Goal: Task Accomplishment & Management: Use online tool/utility

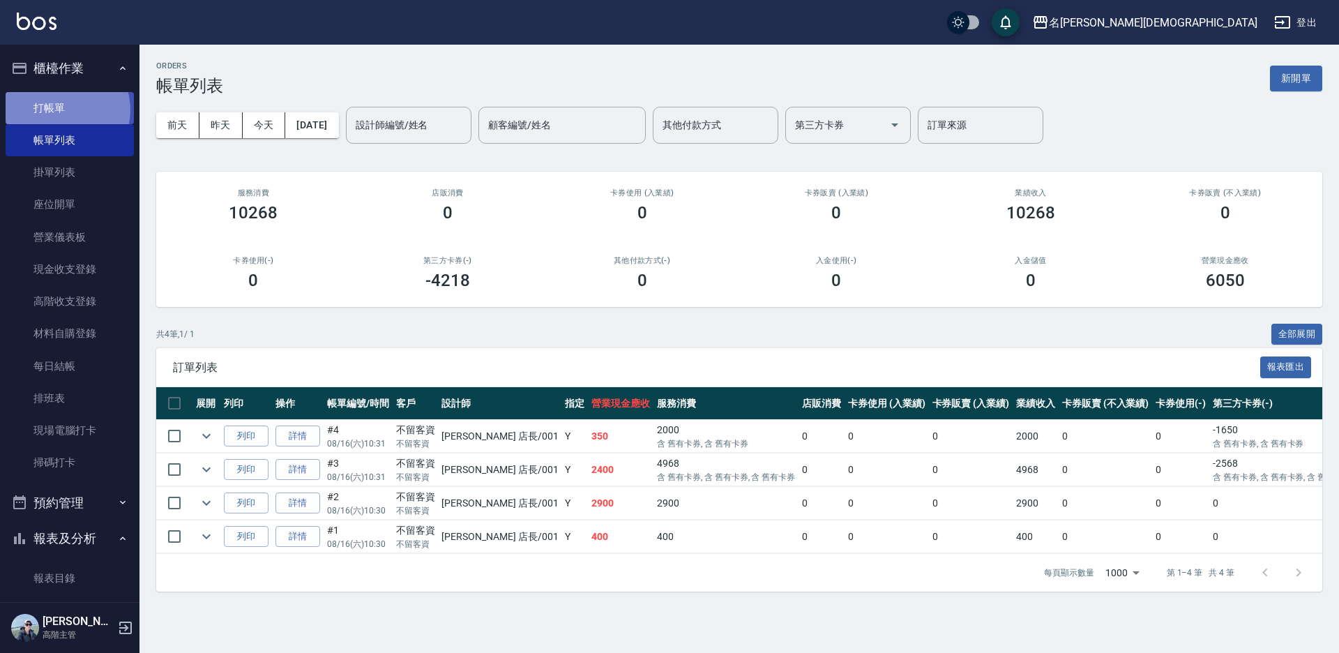
click at [61, 109] on link "打帳單" at bounding box center [70, 108] width 128 height 32
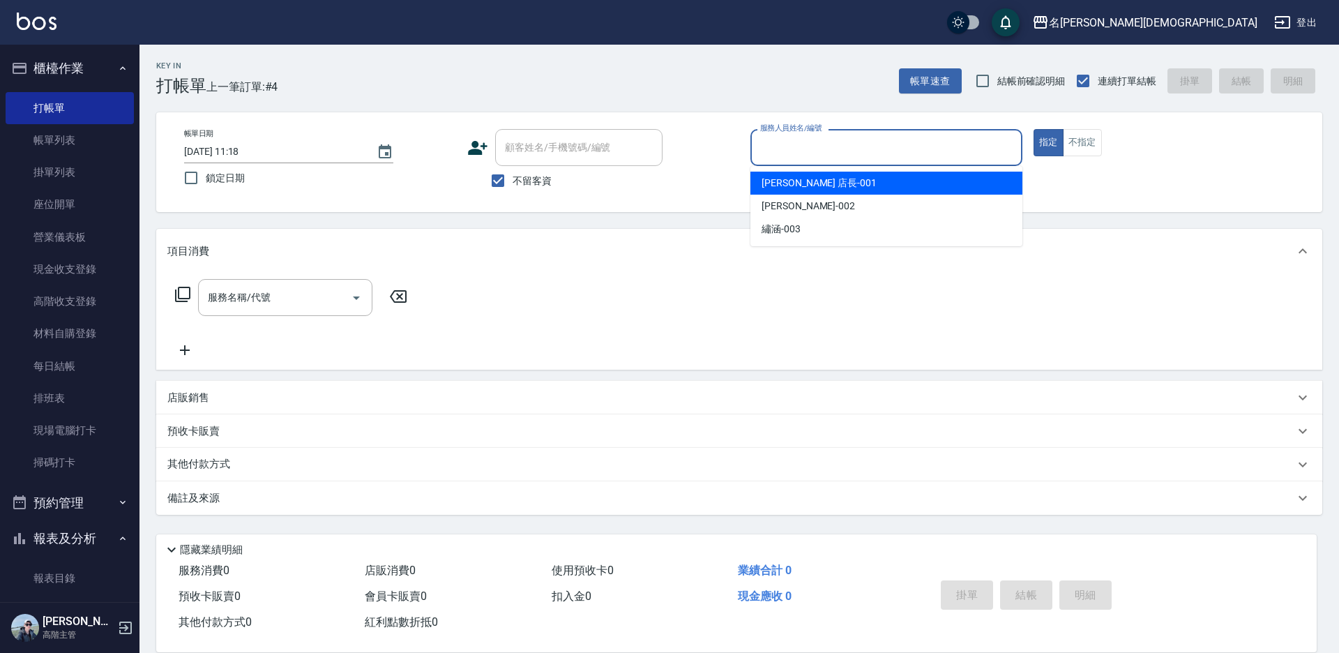
drag, startPoint x: 799, startPoint y: 144, endPoint x: 801, endPoint y: 178, distance: 34.2
click at [798, 145] on input "服務人員姓名/編號" at bounding box center [885, 147] width 259 height 24
drag, startPoint x: 802, startPoint y: 185, endPoint x: 621, endPoint y: 183, distance: 180.6
click at [796, 185] on span "[PERSON_NAME] 店長 -001" at bounding box center [818, 183] width 115 height 15
type input "[PERSON_NAME] 店長-001"
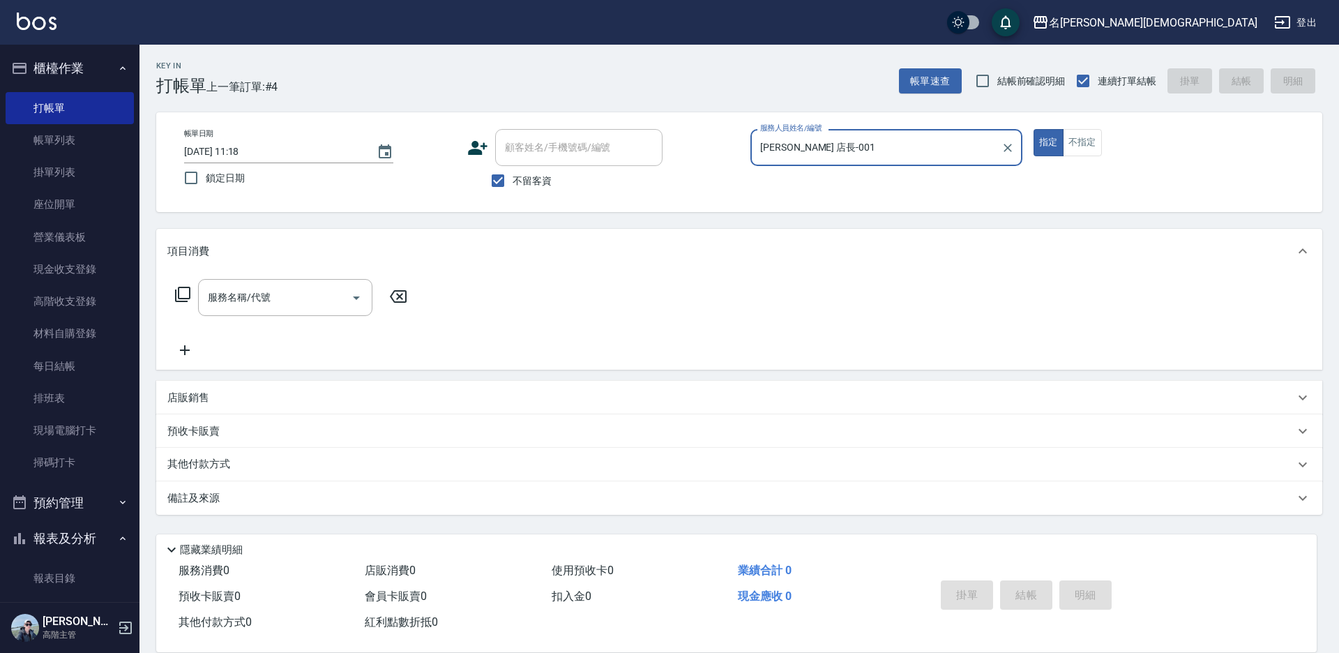
click at [176, 290] on icon at bounding box center [182, 294] width 15 height 15
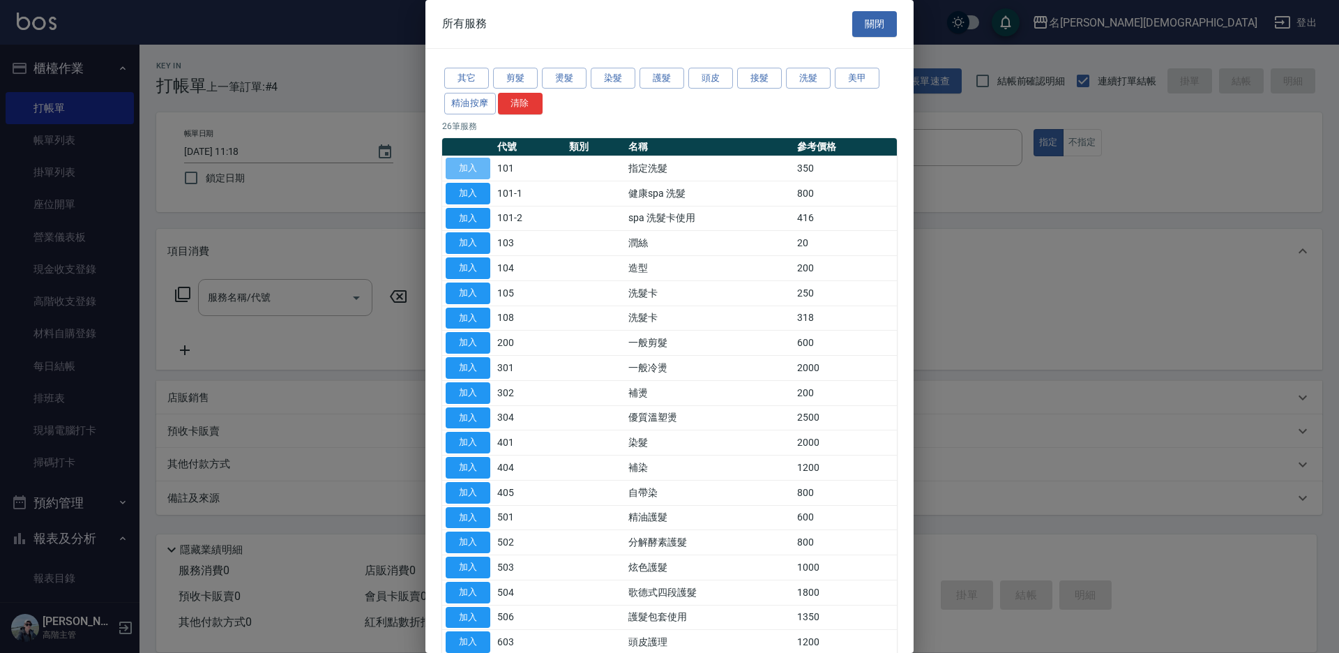
drag, startPoint x: 476, startPoint y: 167, endPoint x: 425, endPoint y: 218, distance: 71.5
click at [477, 167] on button "加入" at bounding box center [467, 169] width 45 height 22
type input "指定洗髮(101)"
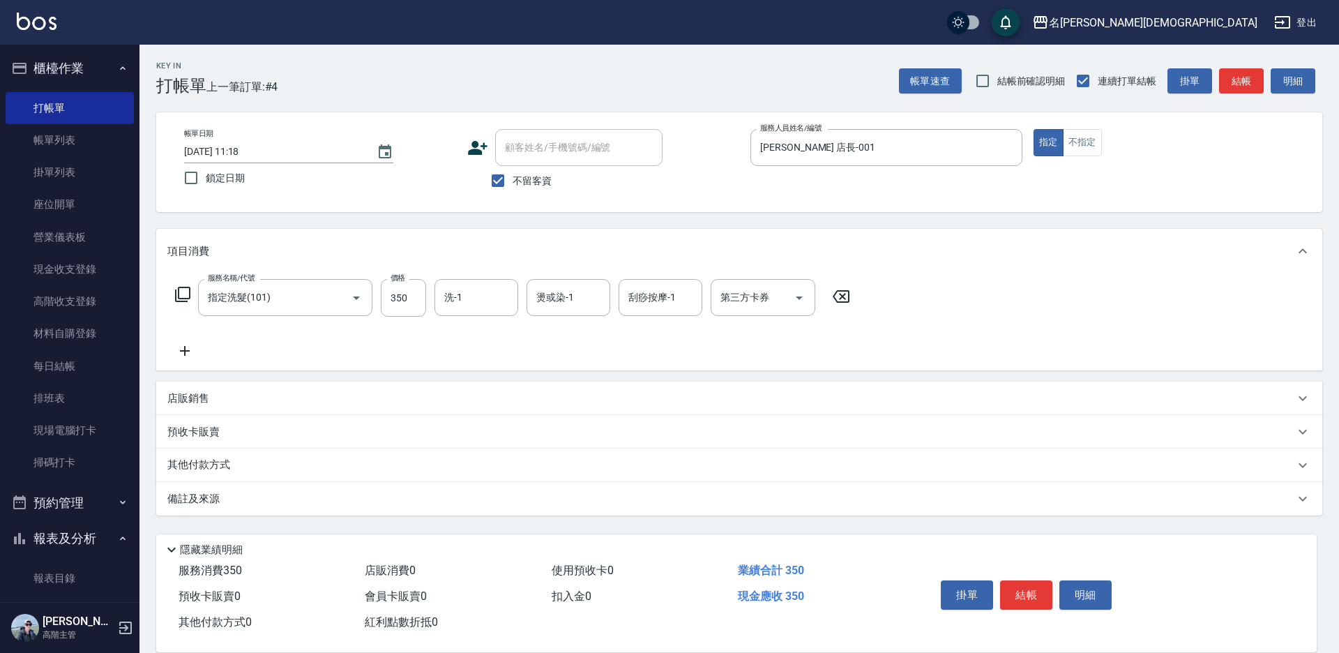
click at [1021, 587] on button "結帳" at bounding box center [1026, 594] width 52 height 29
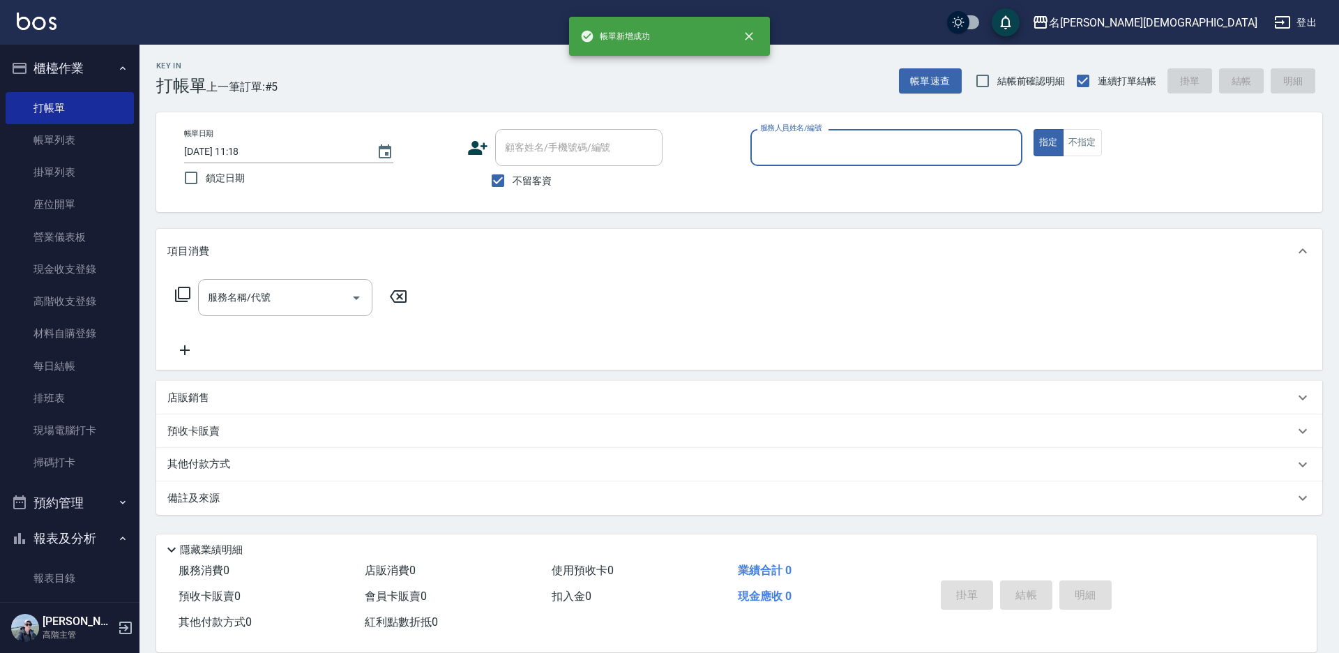
click at [796, 153] on input "服務人員姓名/編號" at bounding box center [885, 147] width 259 height 24
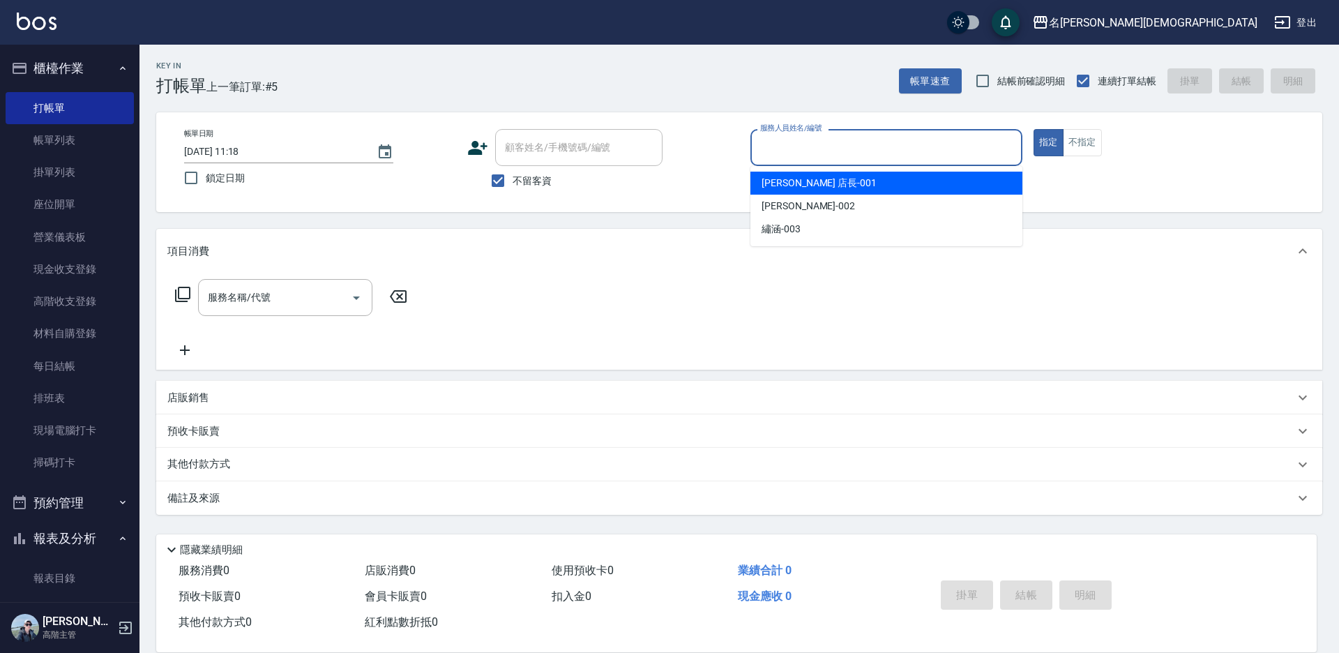
click at [796, 175] on div "[PERSON_NAME] 店長 -001" at bounding box center [886, 182] width 272 height 23
type input "[PERSON_NAME] 店長-001"
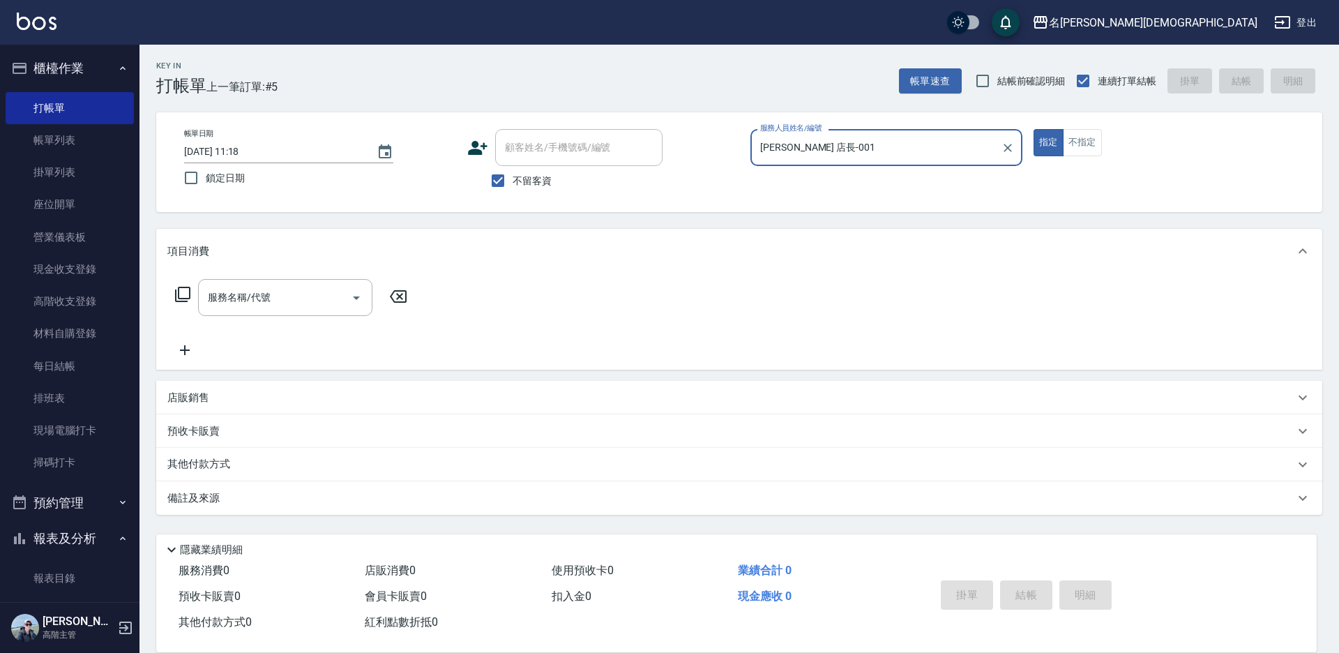
click at [180, 291] on icon at bounding box center [182, 294] width 17 height 17
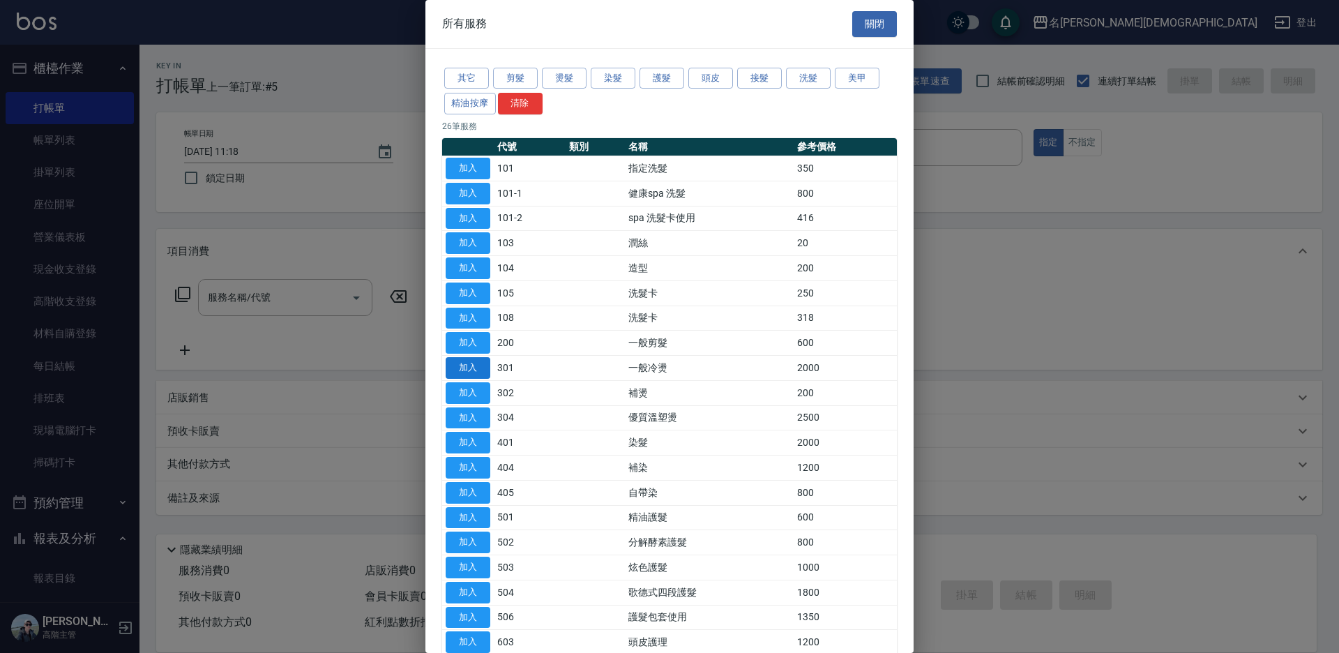
drag, startPoint x: 464, startPoint y: 370, endPoint x: 448, endPoint y: 363, distance: 18.4
click at [464, 369] on button "加入" at bounding box center [467, 368] width 45 height 22
type input "一般冷燙(301)"
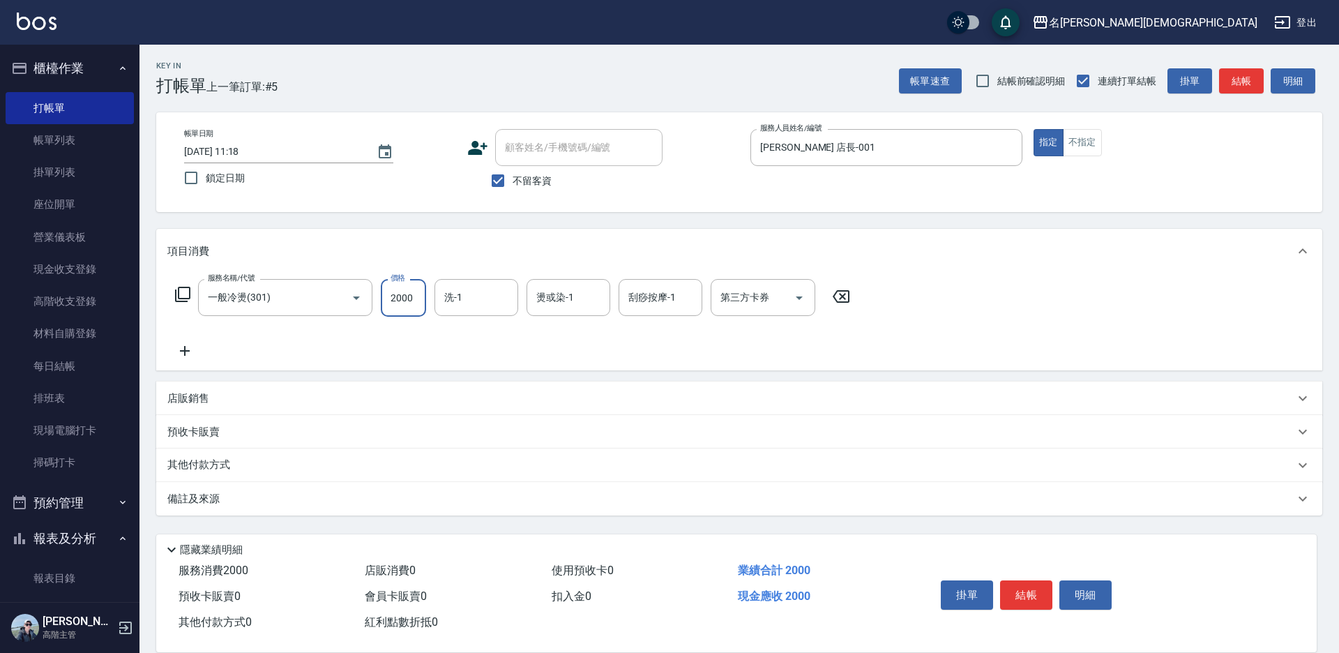
click at [395, 293] on input "2000" at bounding box center [403, 298] width 45 height 38
type input "3000"
click at [1030, 593] on button "結帳" at bounding box center [1026, 594] width 52 height 29
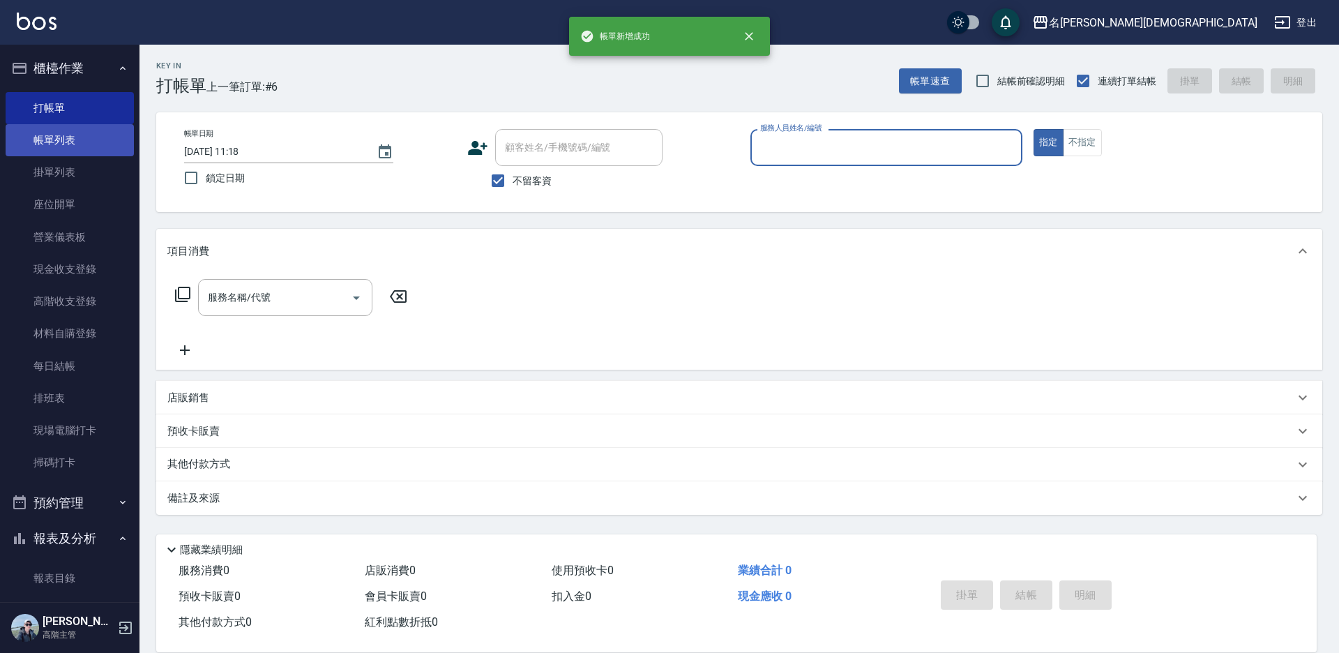
click at [82, 146] on link "帳單列表" at bounding box center [70, 140] width 128 height 32
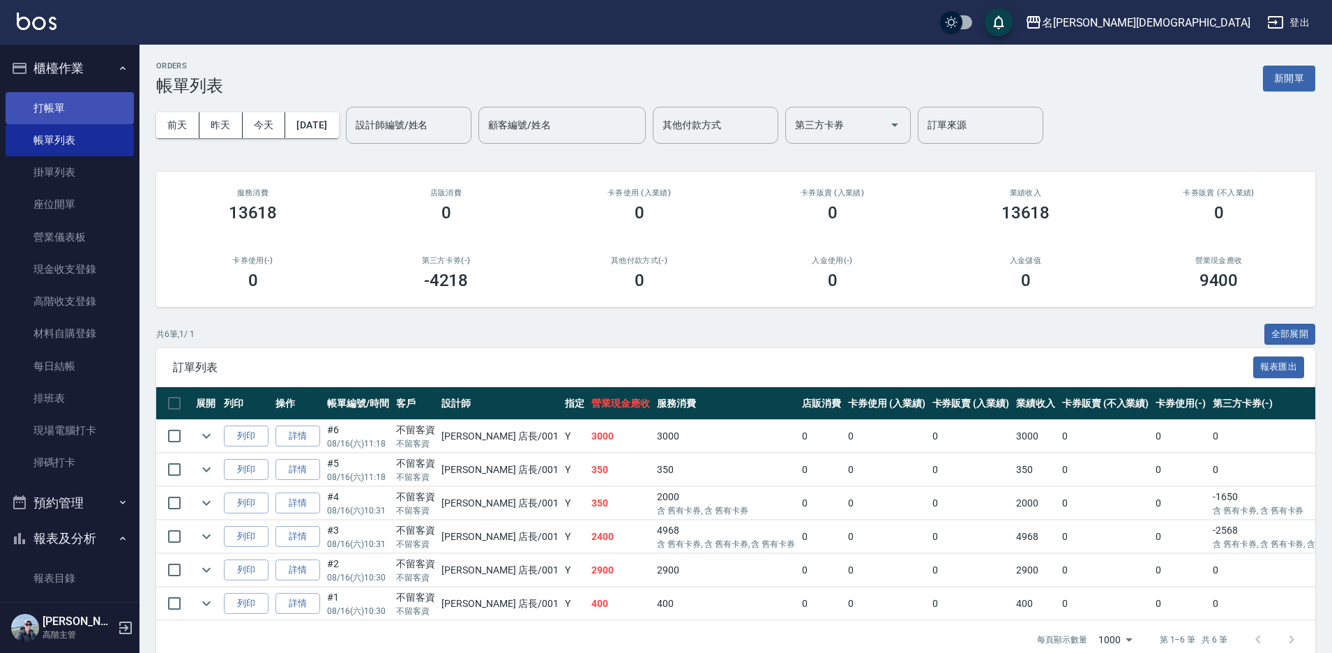
click at [93, 113] on link "打帳單" at bounding box center [70, 108] width 128 height 32
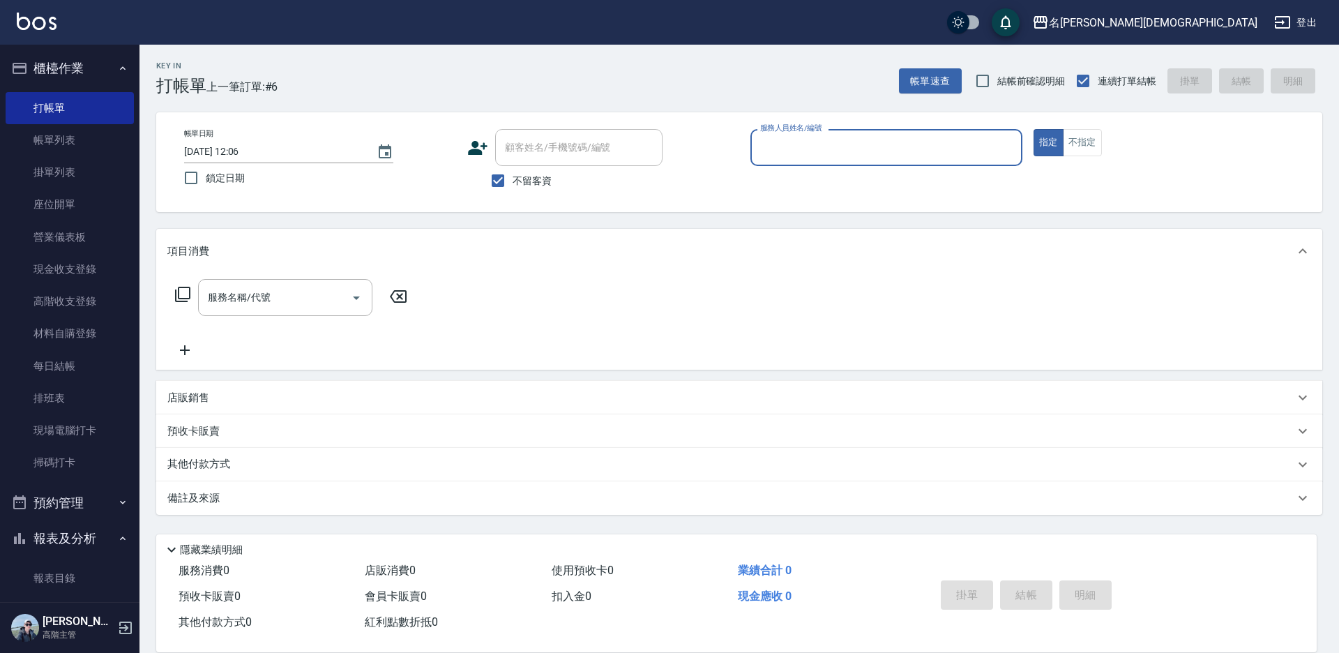
drag, startPoint x: 793, startPoint y: 140, endPoint x: 800, endPoint y: 142, distance: 7.3
click at [795, 140] on input "服務人員姓名/編號" at bounding box center [885, 147] width 259 height 24
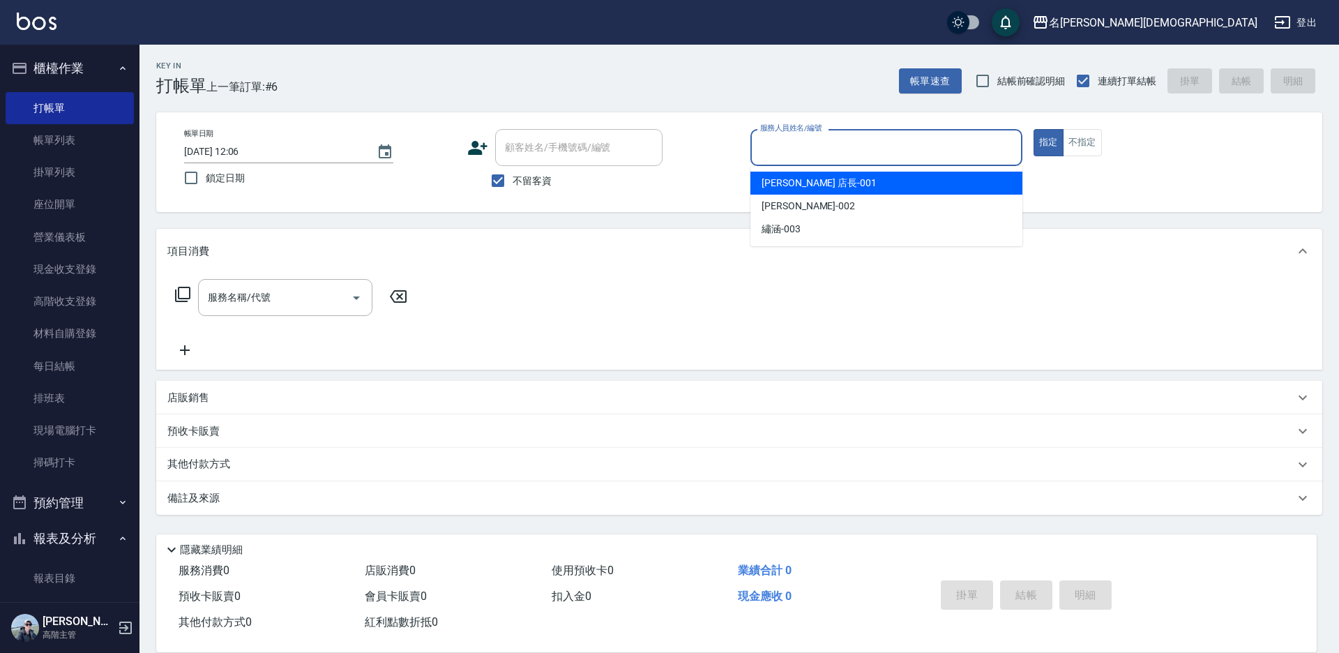
drag, startPoint x: 823, startPoint y: 174, endPoint x: 718, endPoint y: 185, distance: 105.9
click at [823, 174] on div "[PERSON_NAME] 店長 -001" at bounding box center [886, 182] width 272 height 23
type input "[PERSON_NAME] 店長-001"
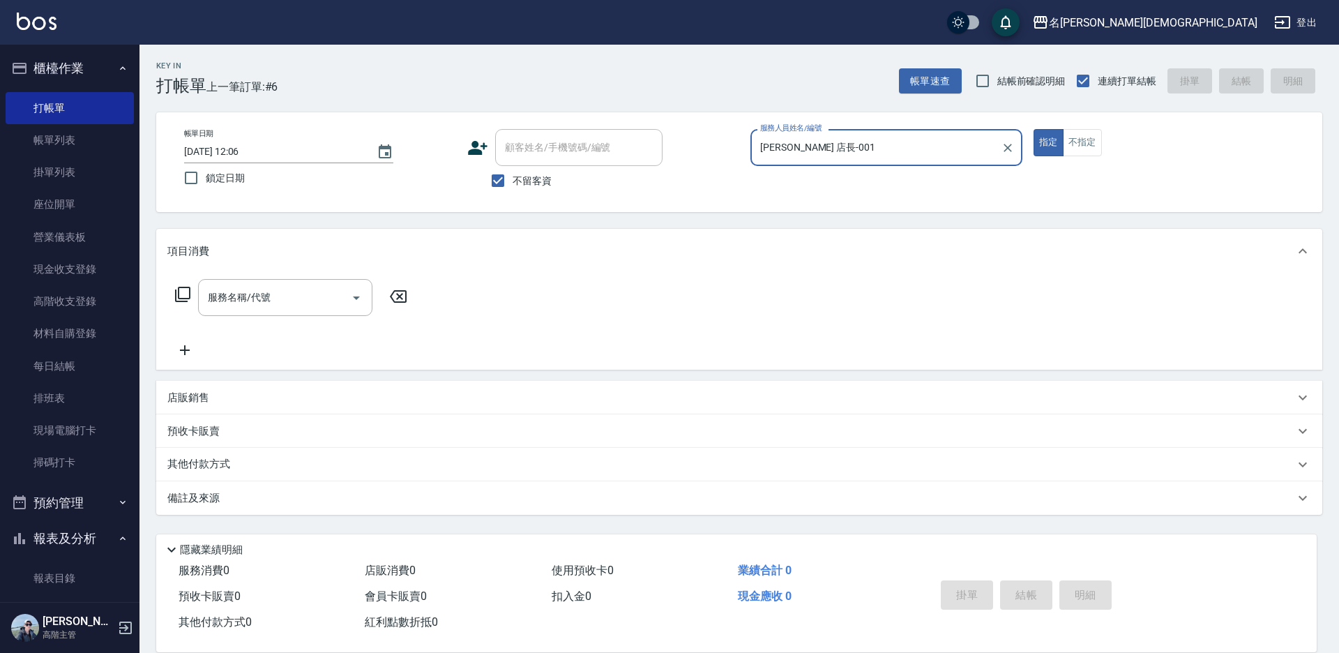
click at [178, 296] on icon at bounding box center [182, 294] width 15 height 15
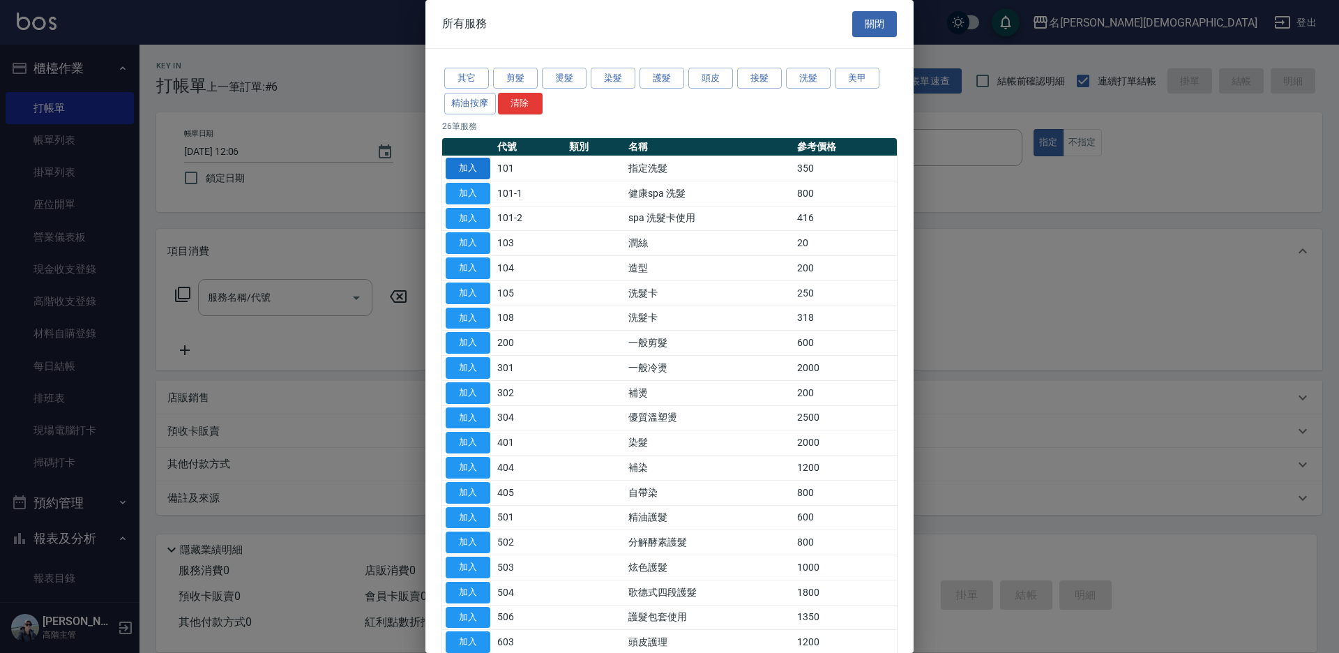
click at [478, 167] on button "加入" at bounding box center [467, 169] width 45 height 22
type input "指定洗髮(101)"
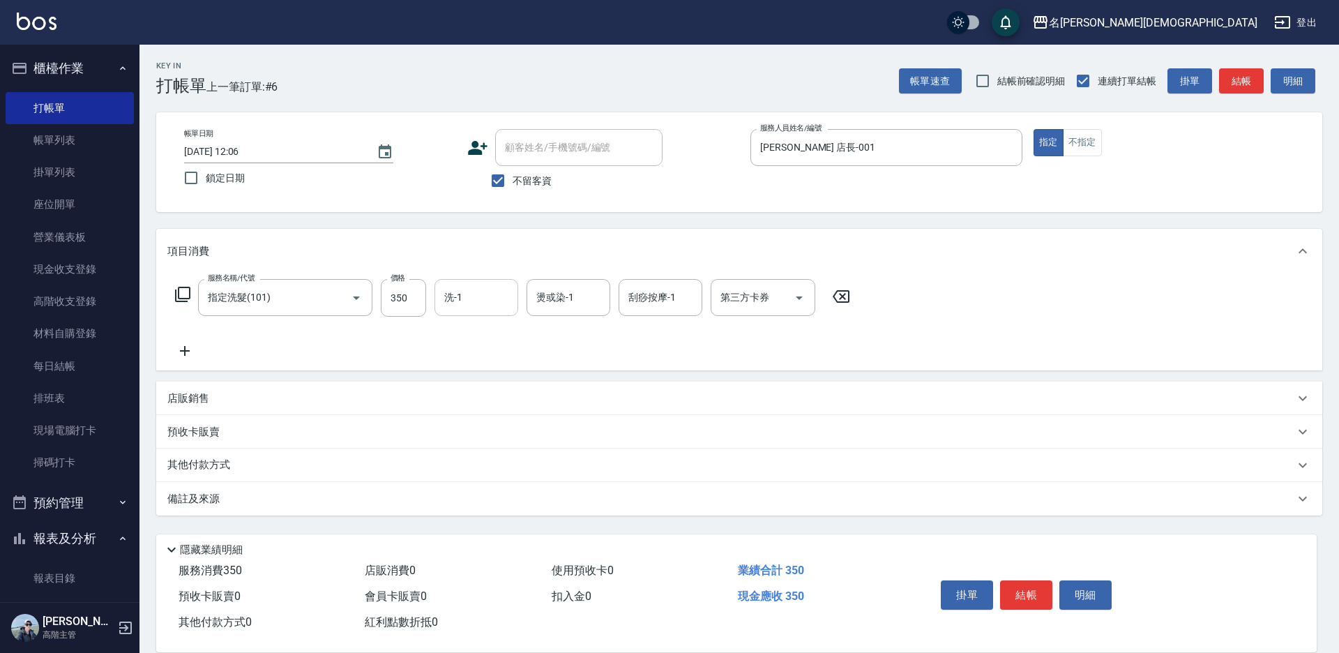
click at [478, 308] on input "洗-1" at bounding box center [476, 297] width 71 height 24
drag, startPoint x: 488, startPoint y: 374, endPoint x: 475, endPoint y: 365, distance: 15.1
click at [488, 382] on div "繡涵 -003" at bounding box center [476, 393] width 84 height 23
type input "繡涵-003"
click at [1022, 595] on button "結帳" at bounding box center [1026, 594] width 52 height 29
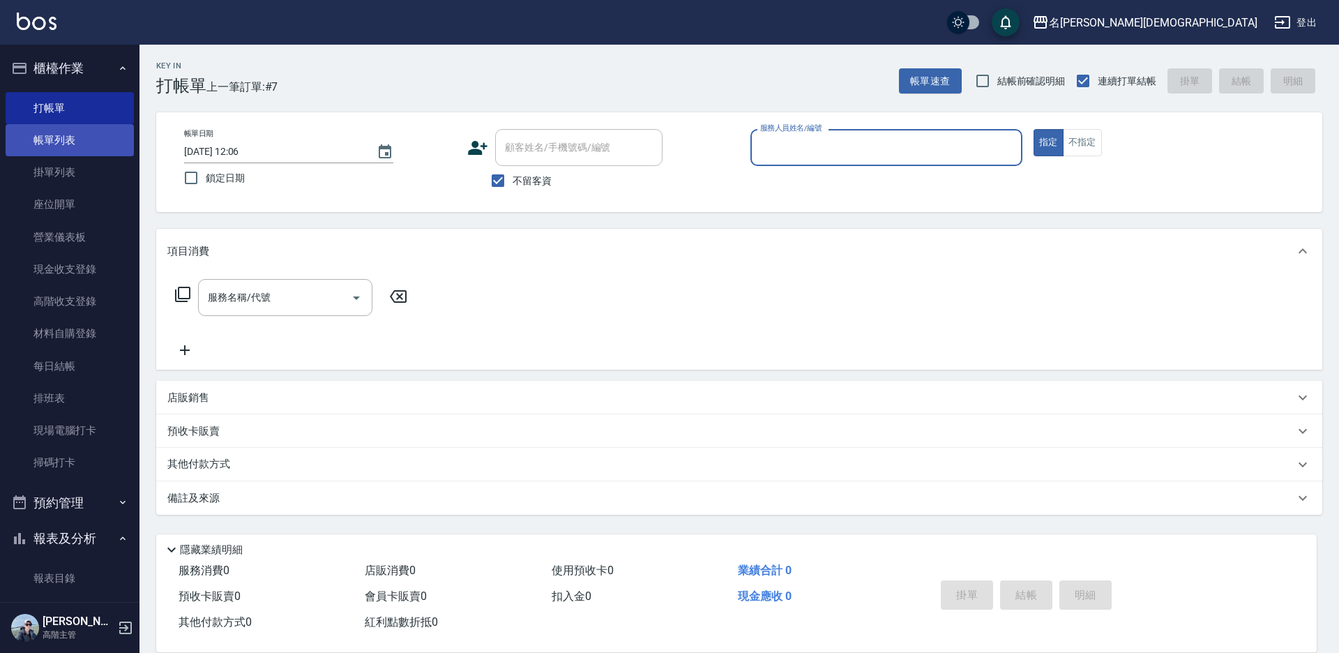
click at [78, 133] on link "帳單列表" at bounding box center [70, 140] width 128 height 32
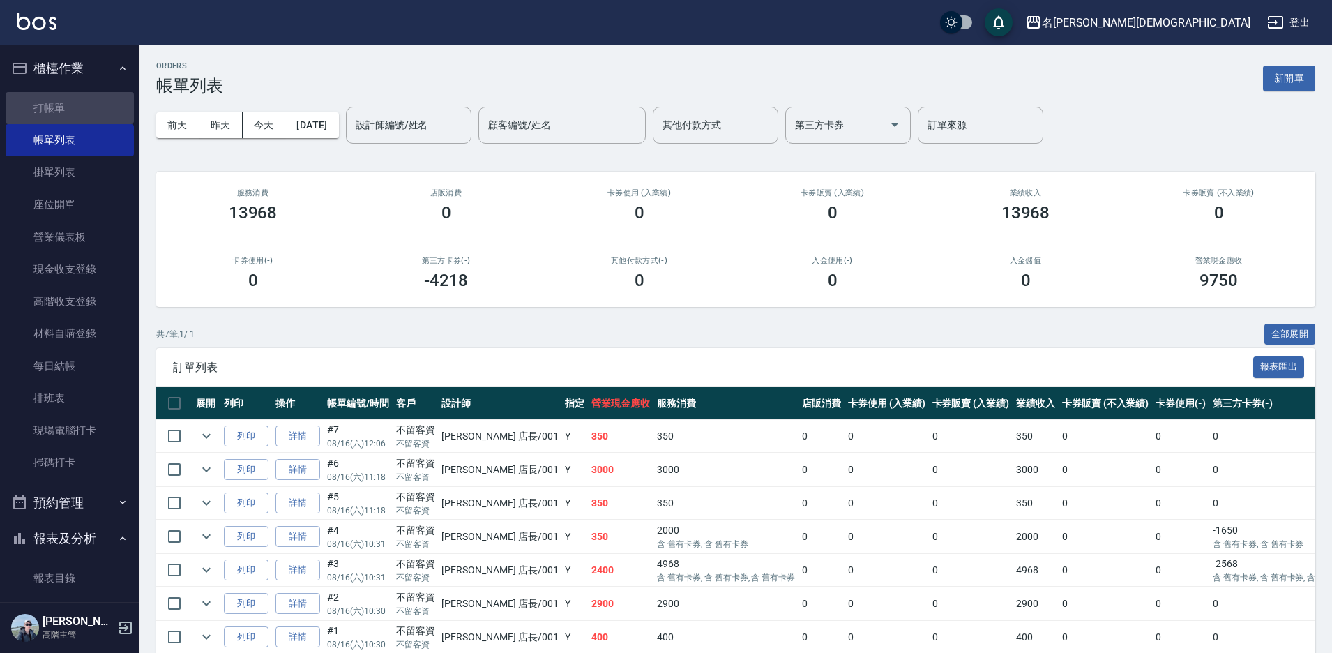
drag, startPoint x: 68, startPoint y: 102, endPoint x: 173, endPoint y: 126, distance: 108.1
click at [68, 102] on link "打帳單" at bounding box center [70, 108] width 128 height 32
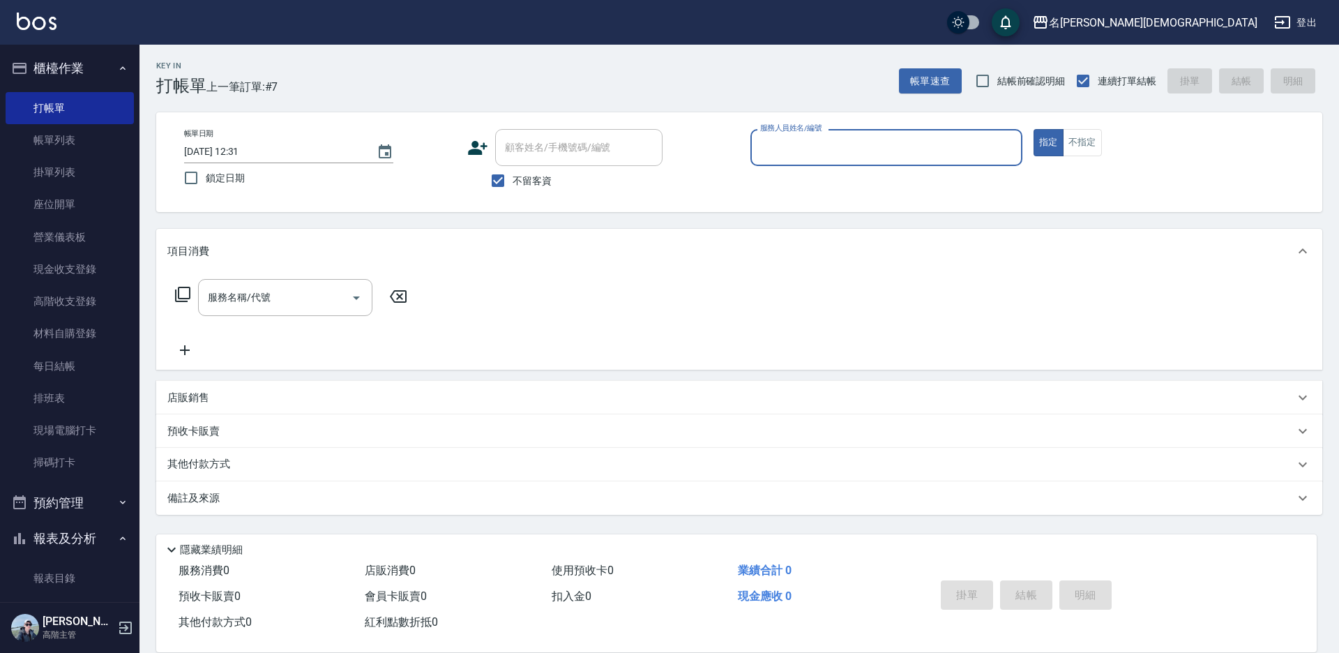
click at [796, 153] on input "服務人員姓名/編號" at bounding box center [885, 147] width 259 height 24
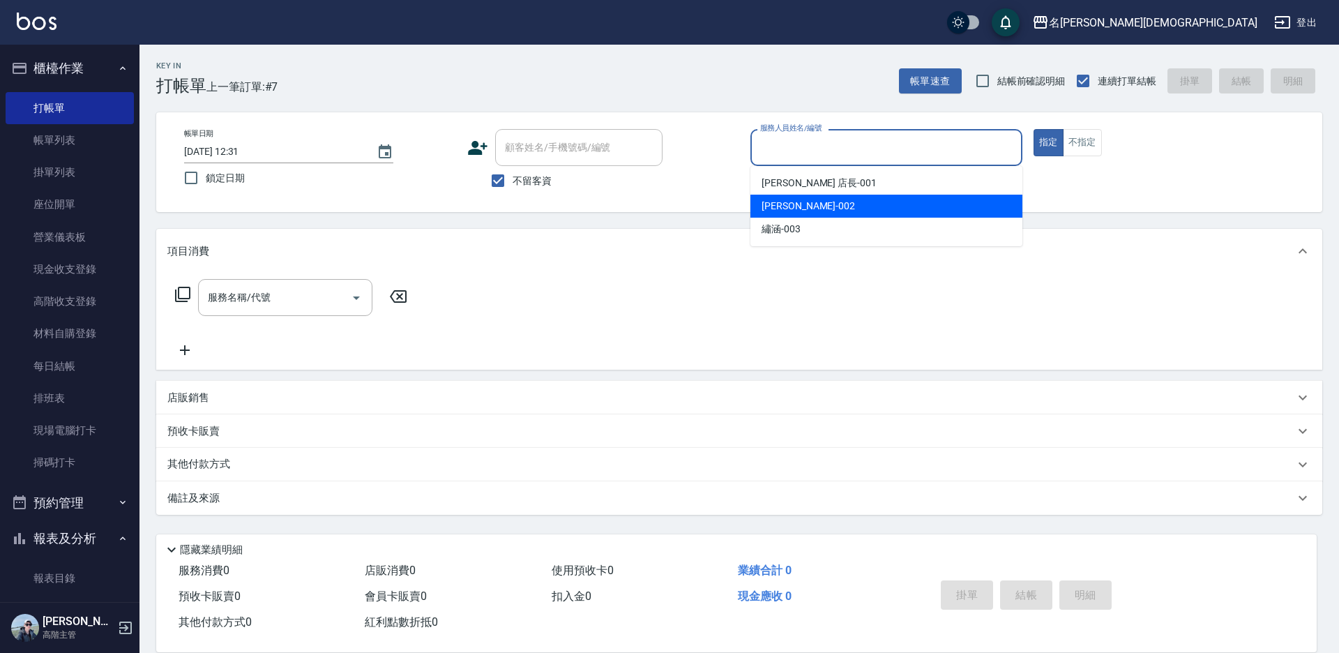
click at [785, 212] on span "香香 -002" at bounding box center [807, 206] width 93 height 15
type input "香香-002"
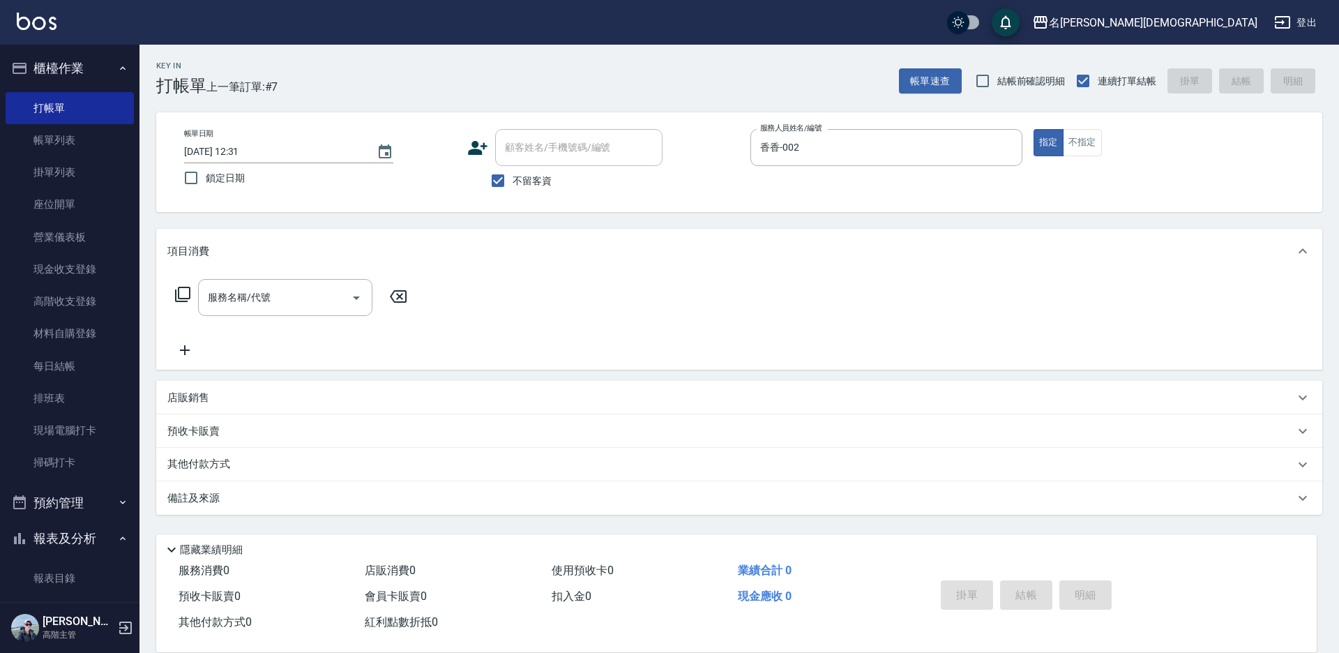
click at [181, 293] on icon at bounding box center [182, 294] width 17 height 17
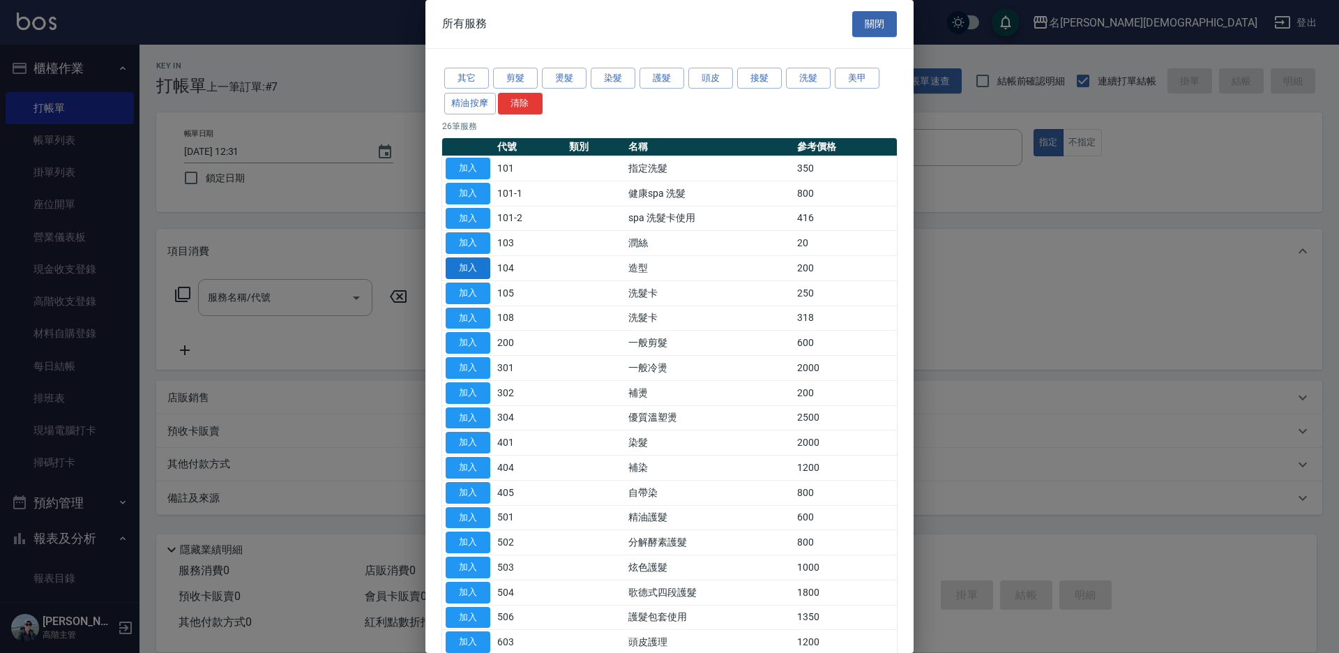
click at [473, 269] on button "加入" at bounding box center [467, 268] width 45 height 22
type input "造型(104)"
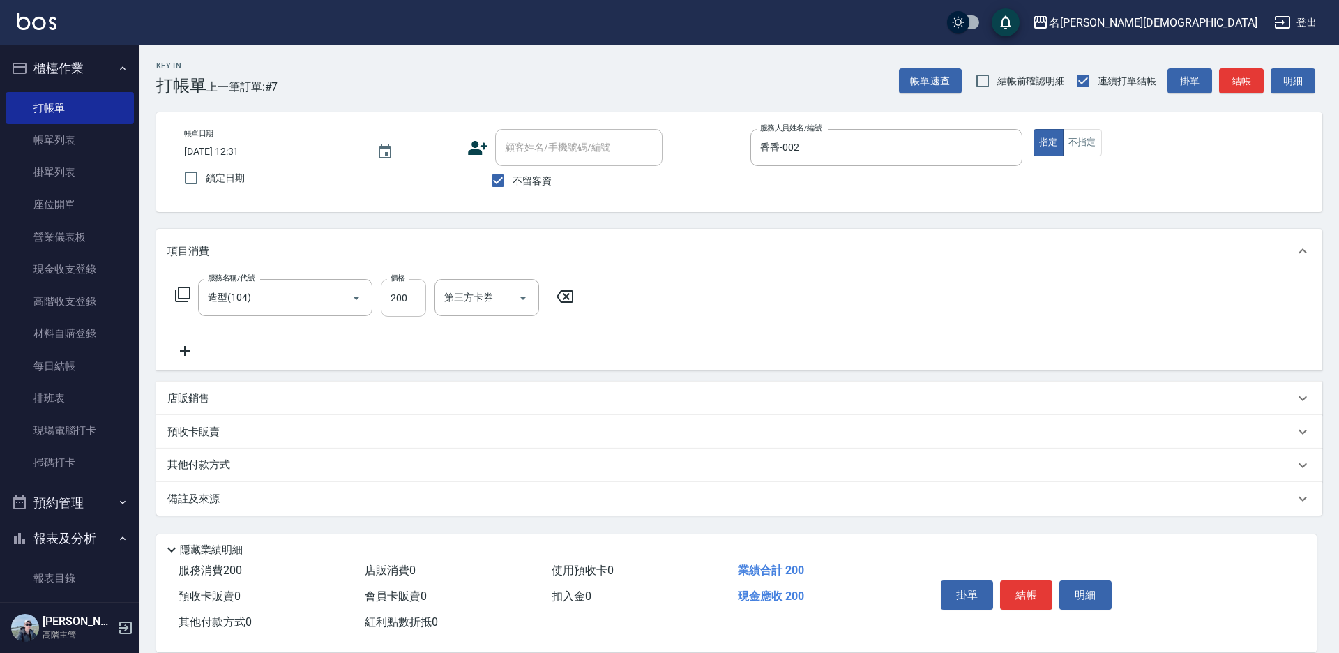
click at [412, 307] on input "200" at bounding box center [403, 298] width 45 height 38
type input "300"
click at [1008, 584] on button "結帳" at bounding box center [1026, 594] width 52 height 29
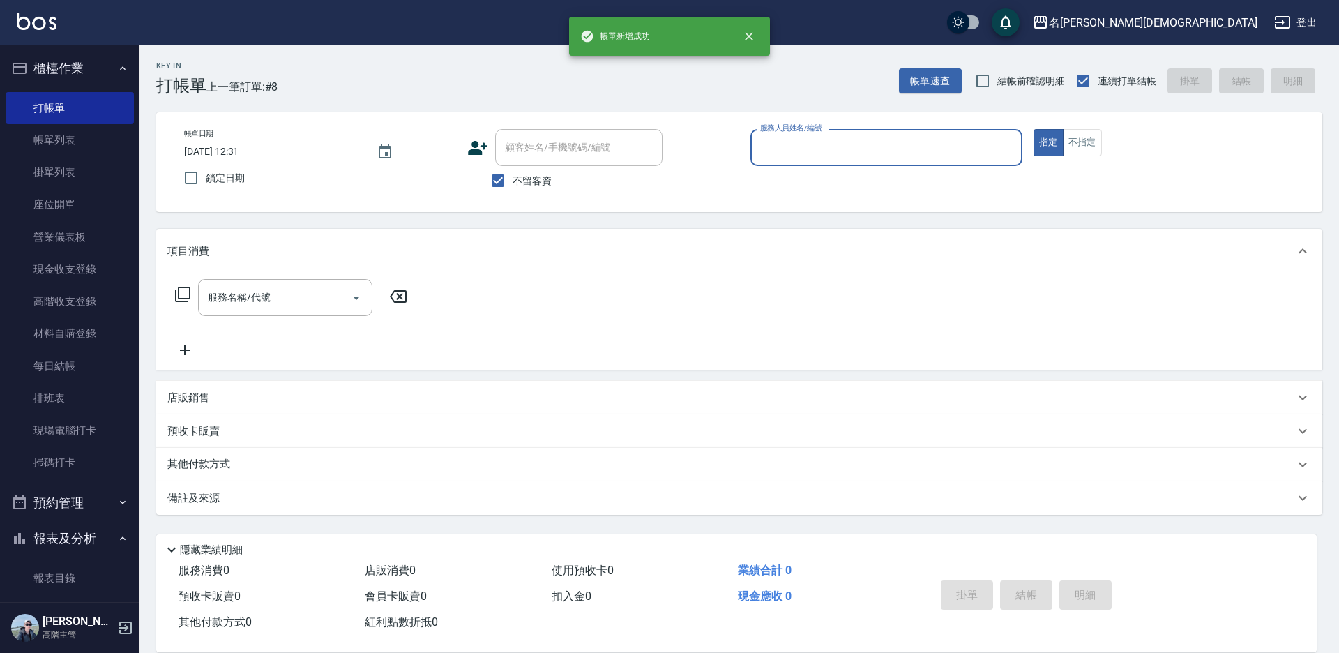
drag, startPoint x: 782, startPoint y: 146, endPoint x: 781, endPoint y: 153, distance: 7.7
click at [781, 148] on input "服務人員姓名/編號" at bounding box center [885, 147] width 259 height 24
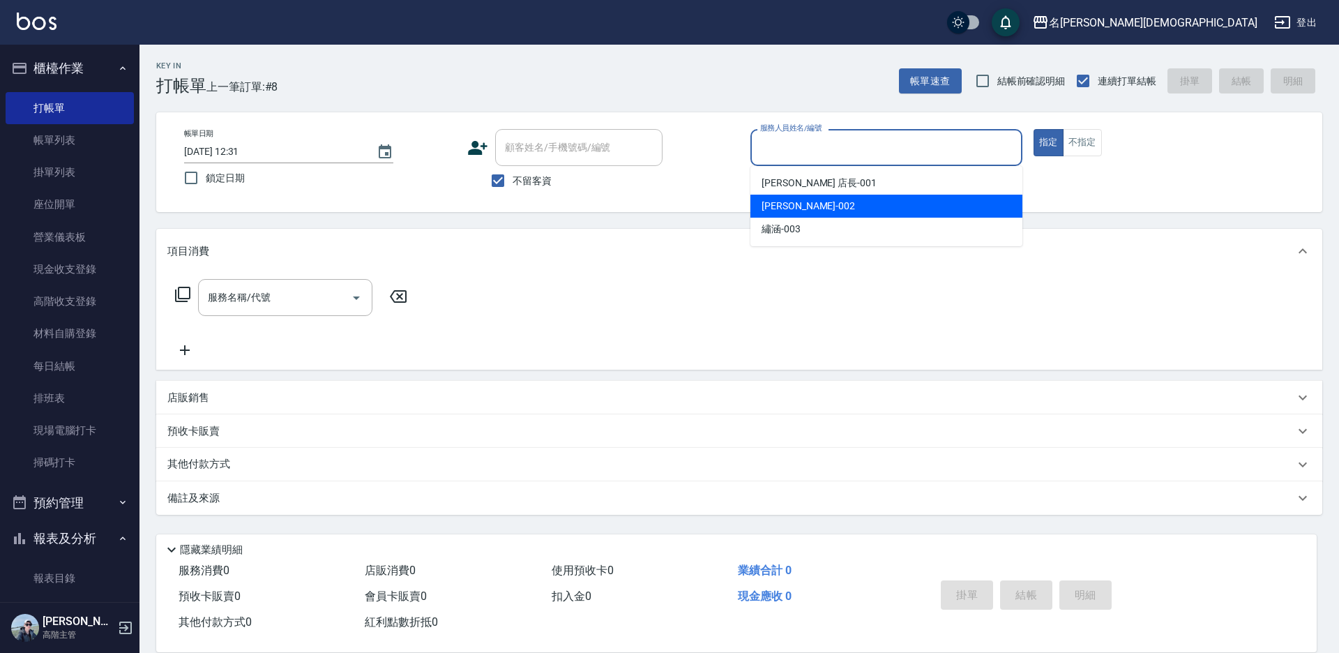
click at [786, 206] on span "香香 -002" at bounding box center [807, 206] width 93 height 15
type input "香香-002"
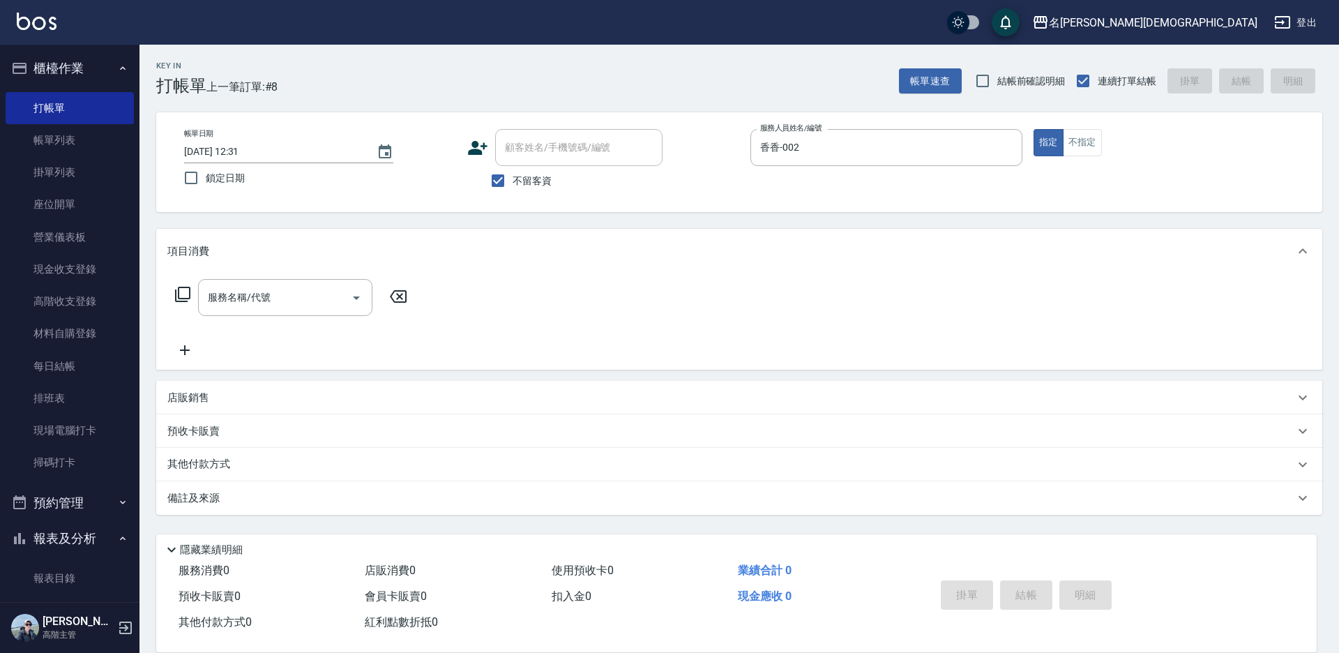
click at [181, 291] on icon at bounding box center [182, 294] width 17 height 17
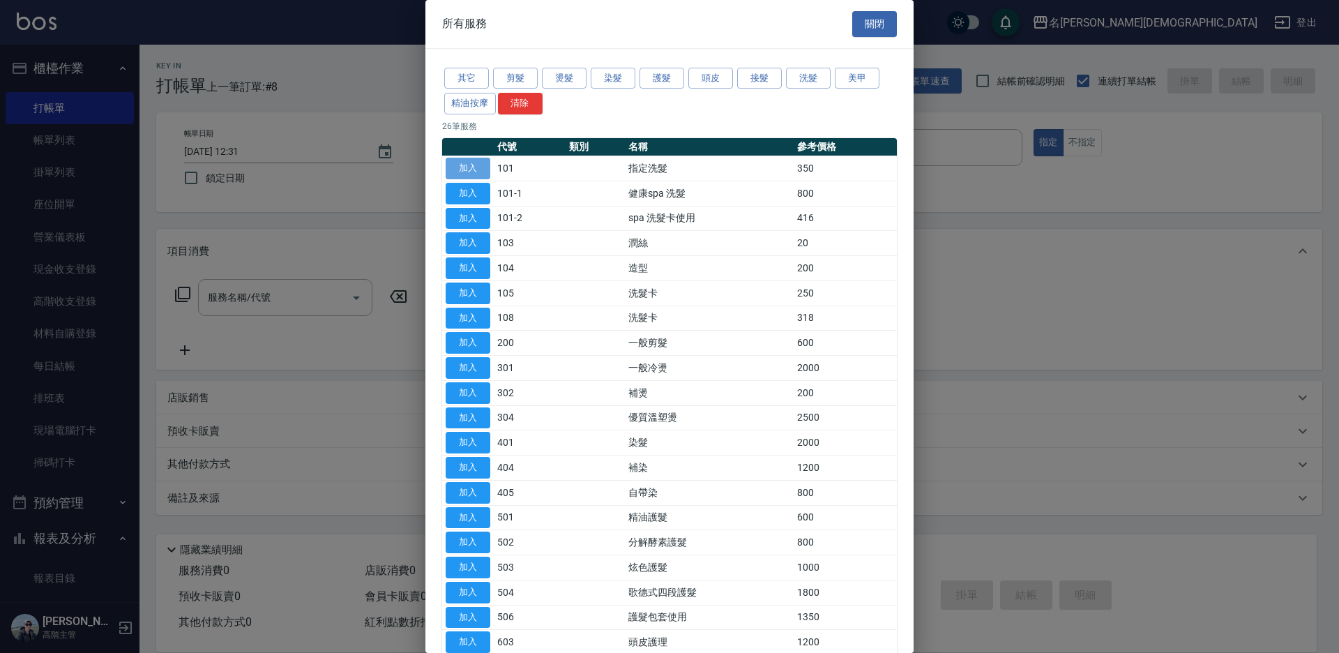
click at [470, 160] on button "加入" at bounding box center [467, 169] width 45 height 22
type input "指定洗髮(101)"
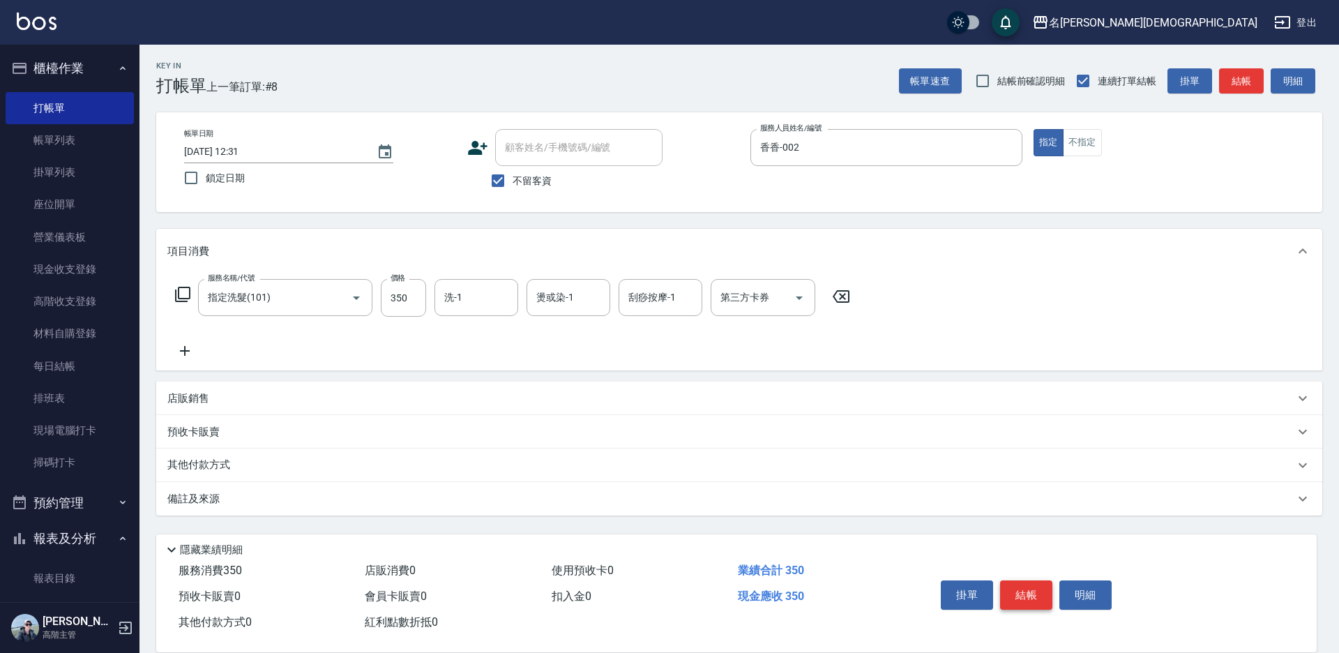
click at [1027, 585] on button "結帳" at bounding box center [1026, 594] width 52 height 29
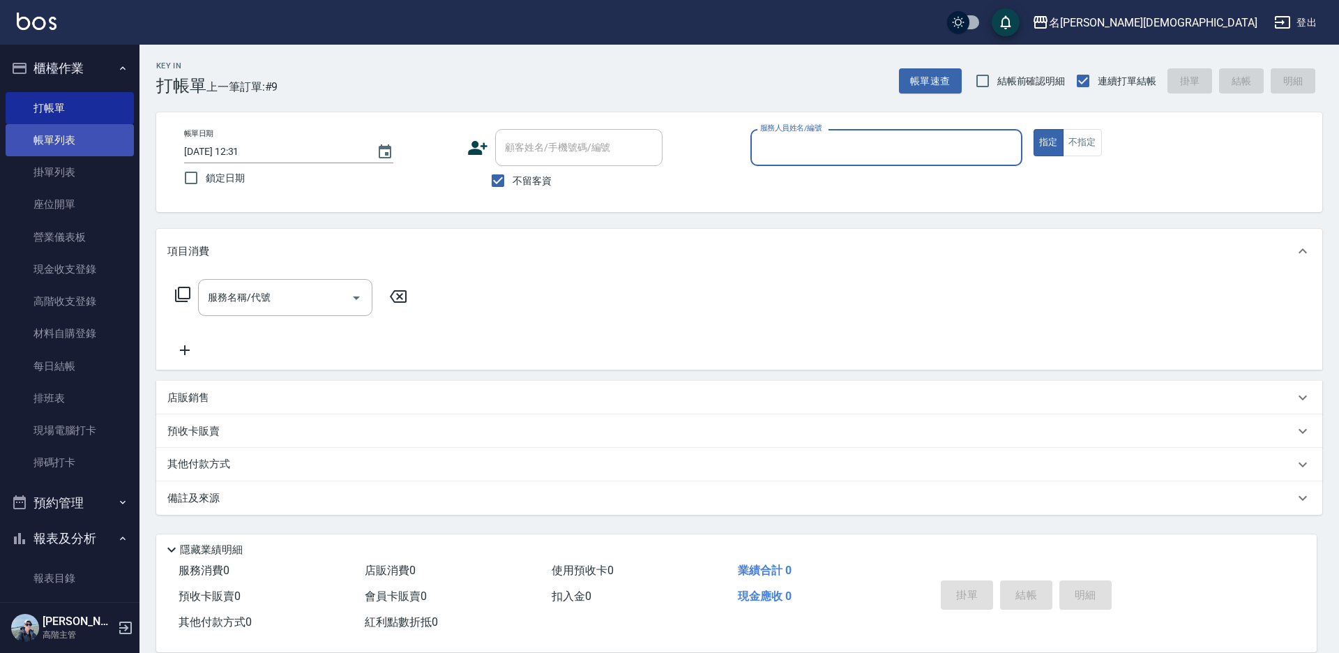
click at [51, 144] on link "帳單列表" at bounding box center [70, 140] width 128 height 32
